Goal: Task Accomplishment & Management: Use online tool/utility

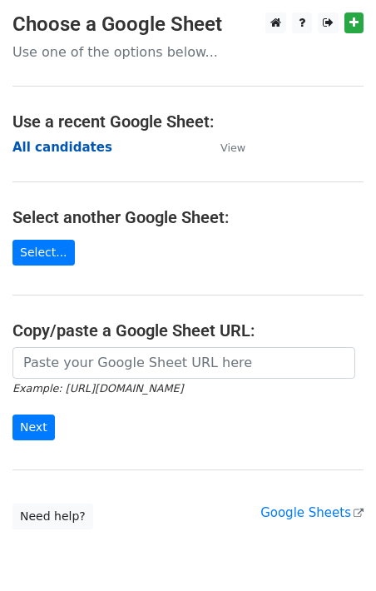
click at [79, 148] on strong "All candidates" at bounding box center [62, 147] width 100 height 15
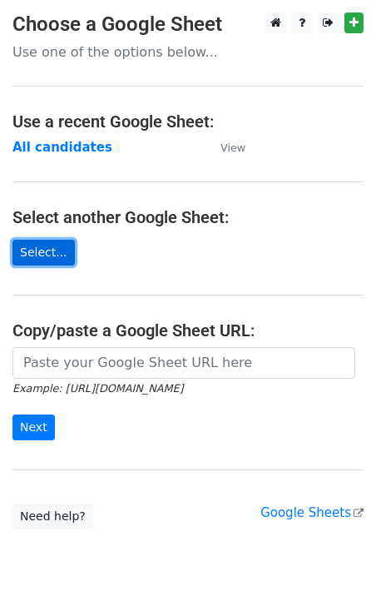
click at [40, 251] on link "Select..." at bounding box center [43, 253] width 62 height 26
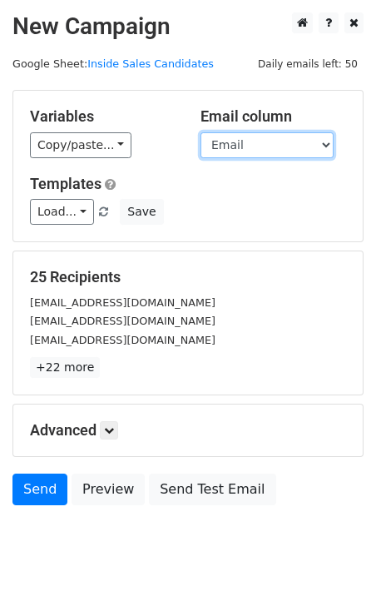
click at [326, 147] on select "First Name Last Name Email Current Job Title Current Company Salary Mobile Phone" at bounding box center [267, 145] width 133 height 26
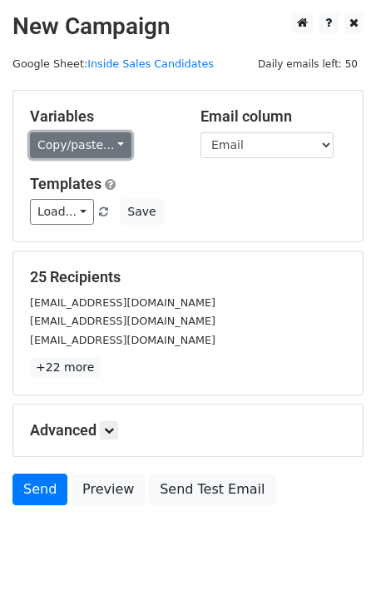
click at [107, 142] on link "Copy/paste..." at bounding box center [81, 145] width 102 height 26
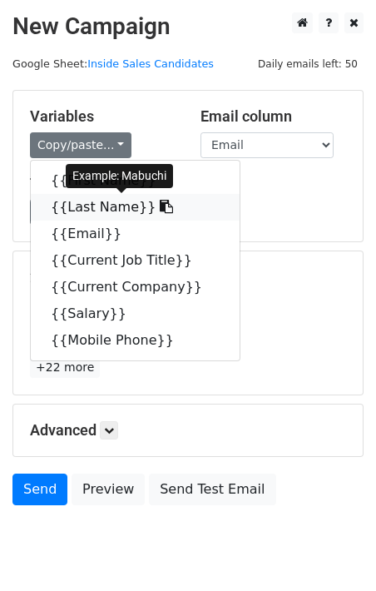
click at [160, 207] on icon at bounding box center [166, 206] width 13 height 13
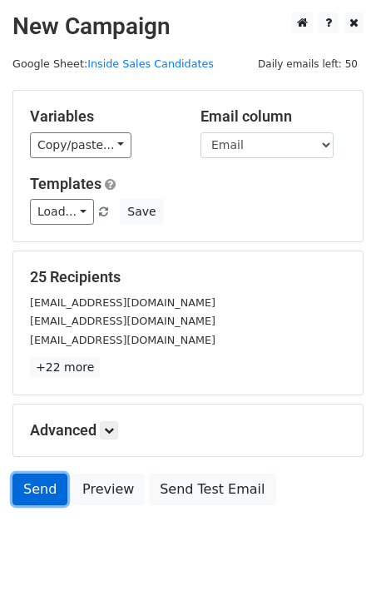
click at [29, 496] on link "Send" at bounding box center [39, 490] width 55 height 32
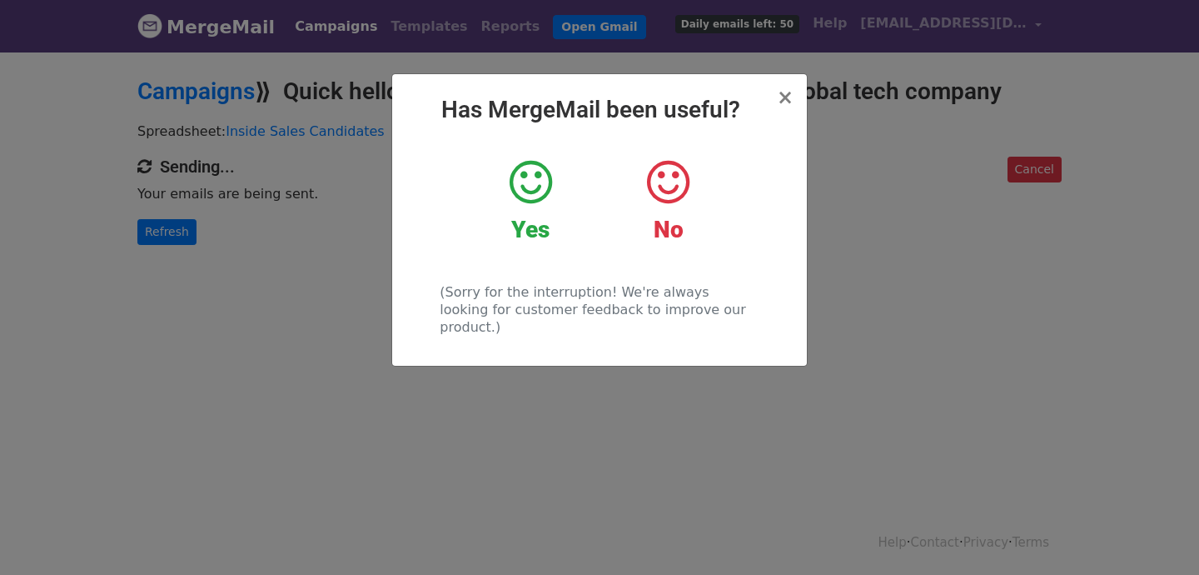
click at [521, 188] on icon at bounding box center [531, 182] width 42 height 50
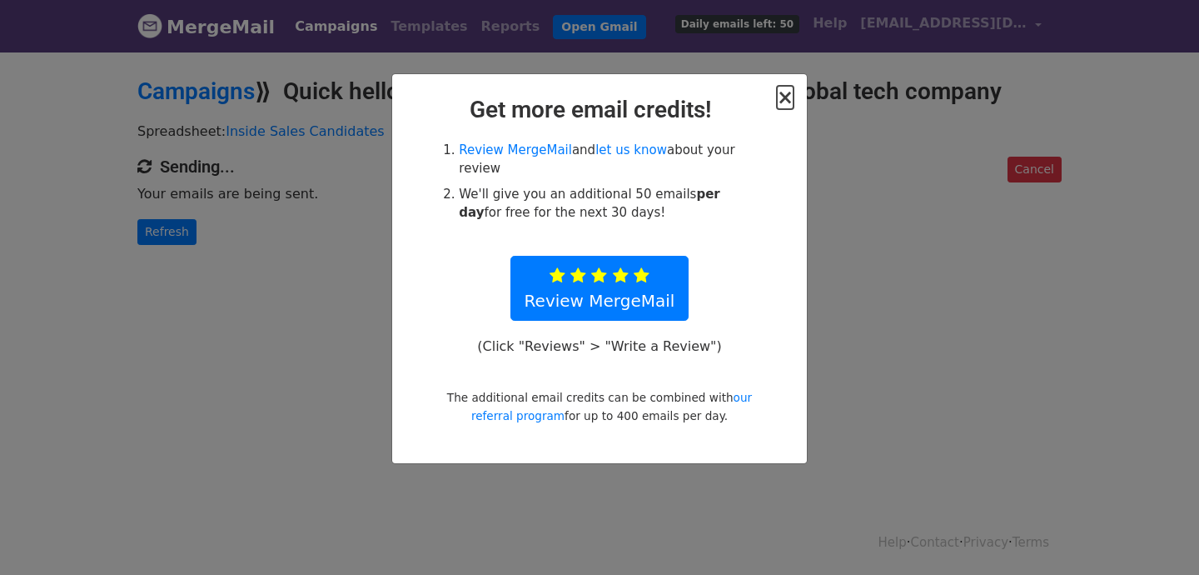
click at [789, 98] on span "×" at bounding box center [785, 97] width 17 height 23
